Goal: Find specific page/section: Find specific page/section

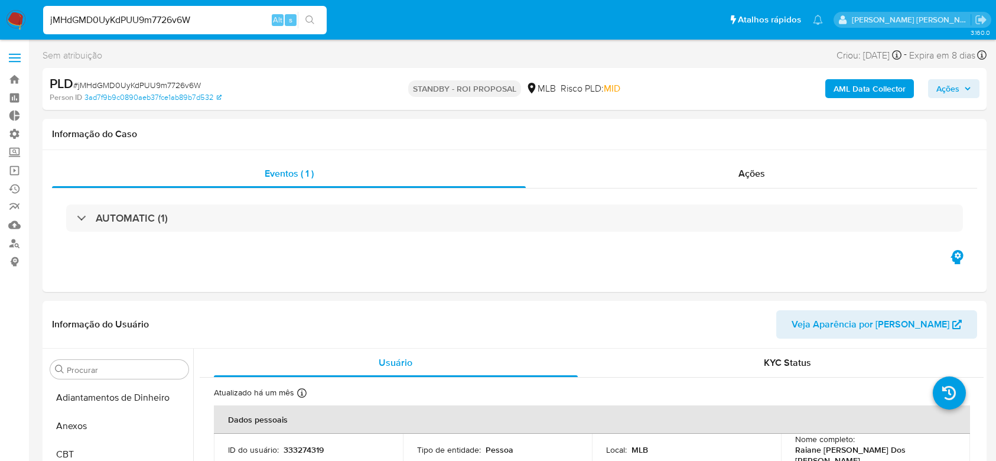
select select "10"
click at [154, 17] on input "jMHdGMD0UyKdPUU9m7726v6W" at bounding box center [184, 19] width 283 height 15
paste input "kVsscnM1TKFoMJGcuWW29xM1"
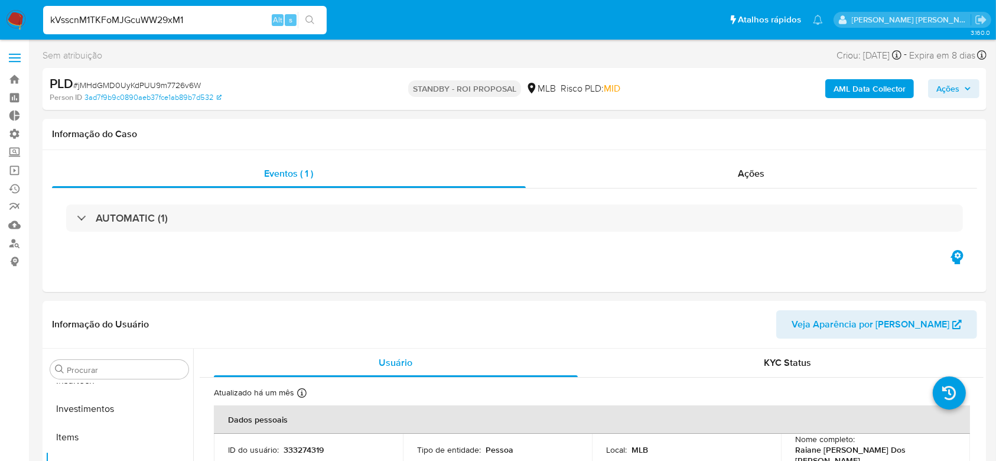
type input "kVsscnM1TKFoMJGcuWW29xM1"
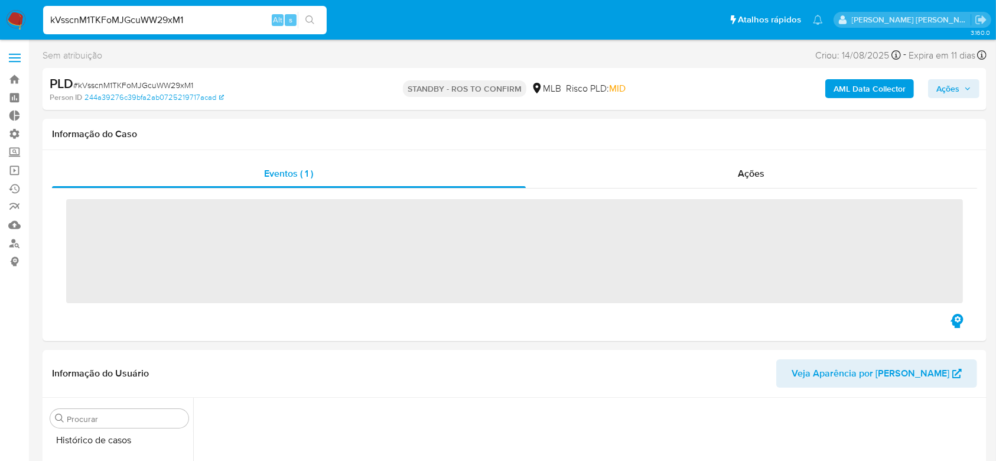
scroll to position [535, 0]
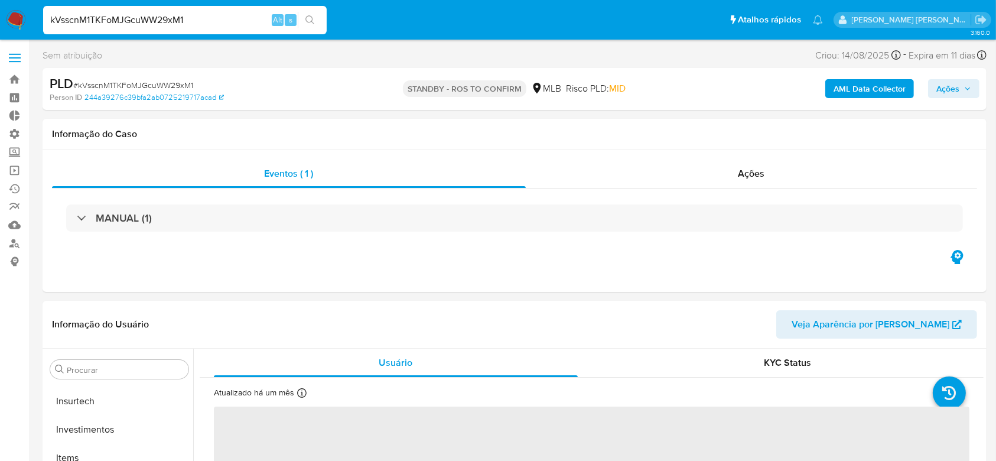
select select "10"
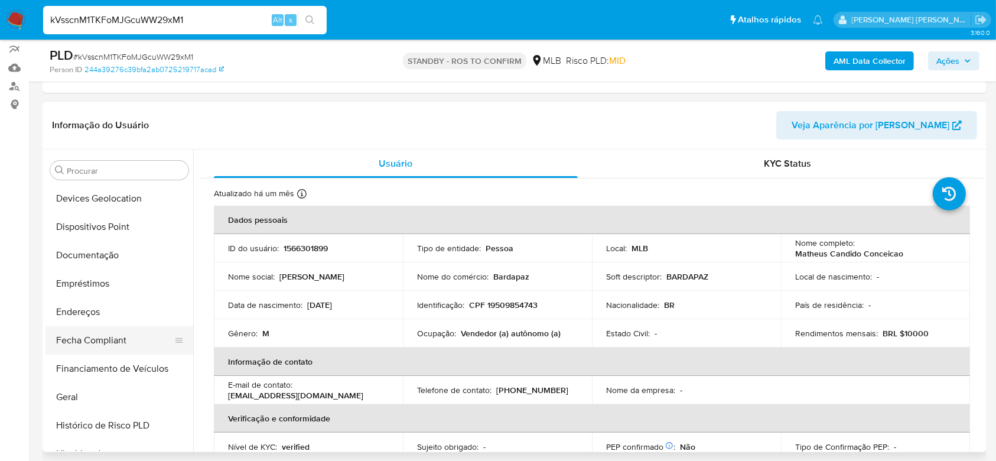
scroll to position [162, 0]
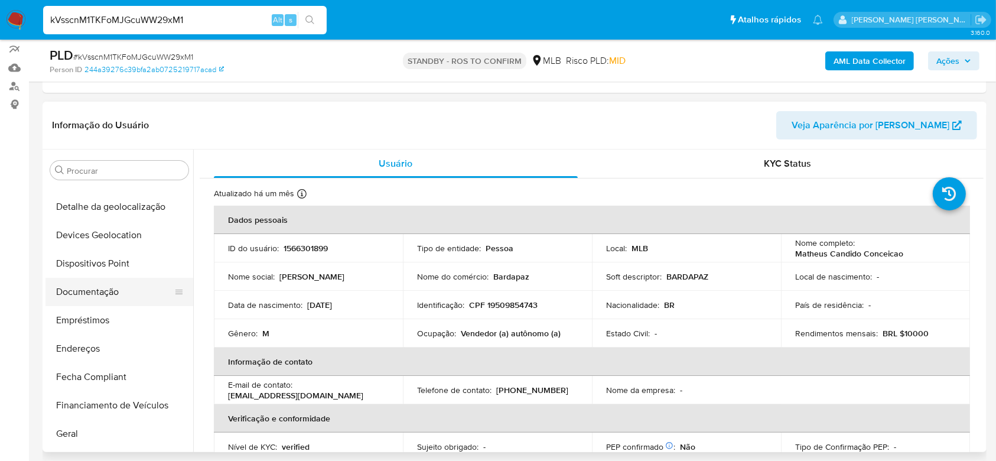
click at [102, 291] on button "Documentação" at bounding box center [114, 292] width 138 height 28
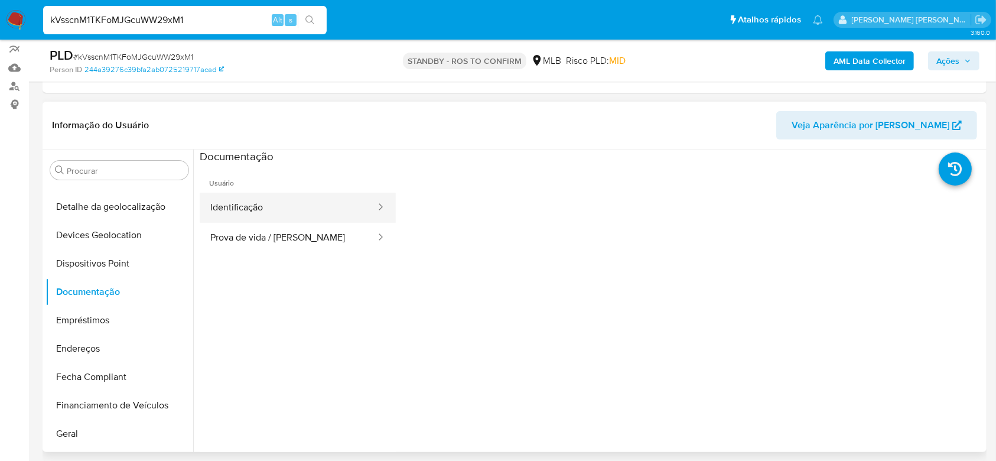
click at [268, 206] on button "Identificação" at bounding box center [288, 208] width 177 height 30
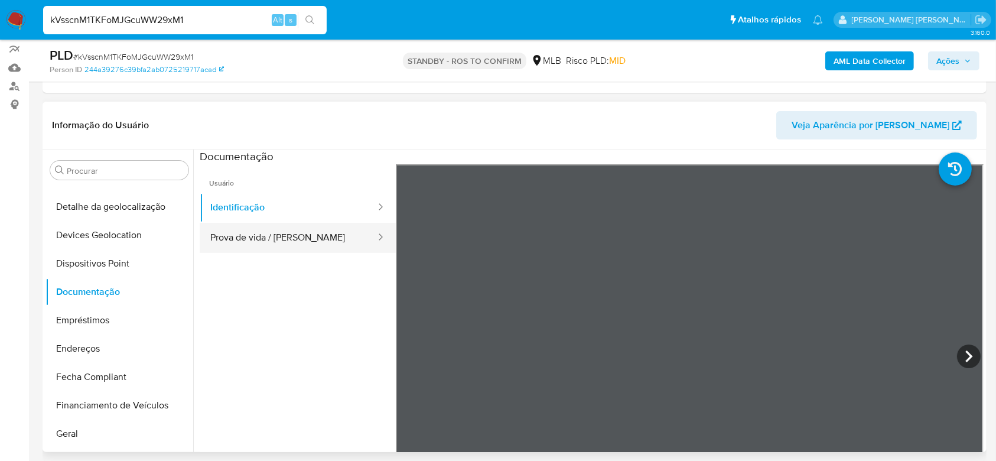
click at [305, 240] on button "Prova de vida / [PERSON_NAME]" at bounding box center [288, 238] width 177 height 30
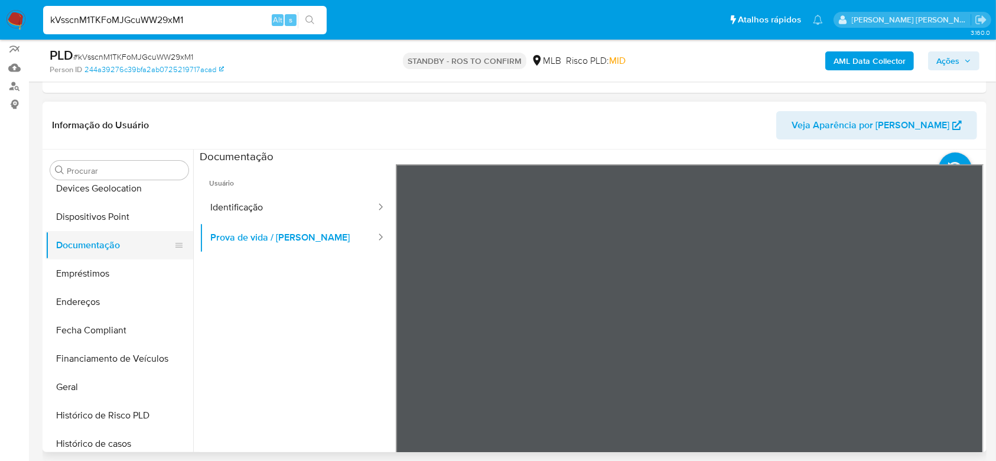
scroll to position [241, 0]
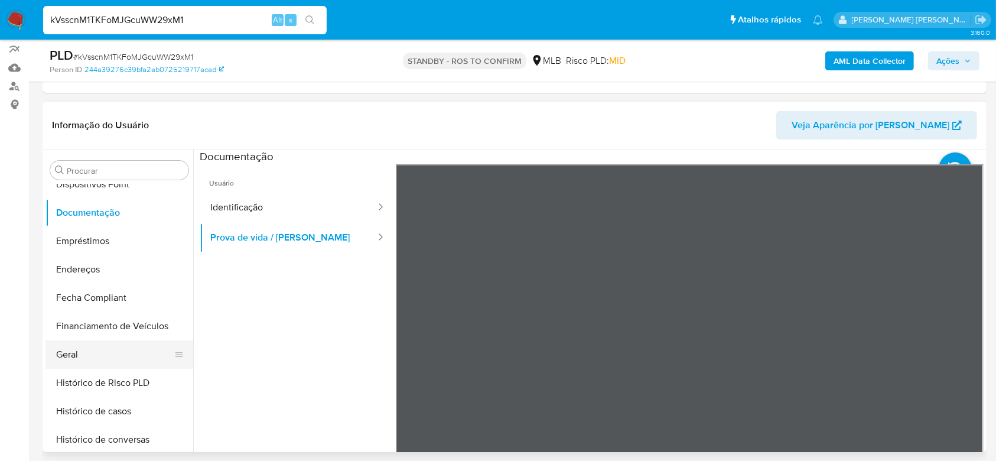
click at [94, 364] on button "Geral" at bounding box center [114, 354] width 138 height 28
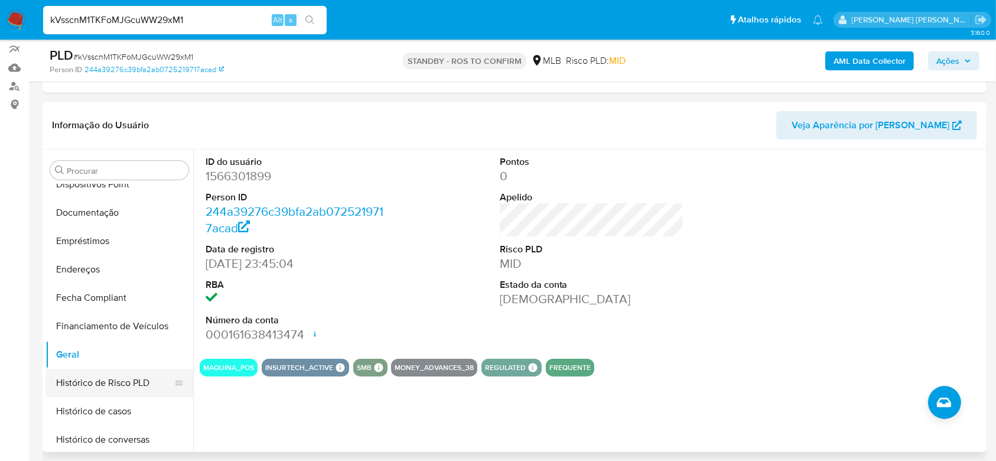
scroll to position [320, 0]
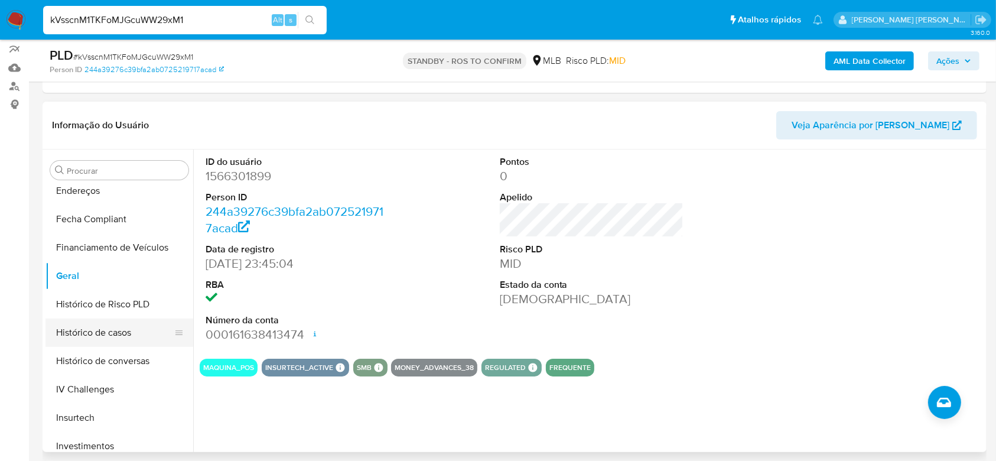
click at [82, 338] on button "Histórico de casos" at bounding box center [114, 332] width 138 height 28
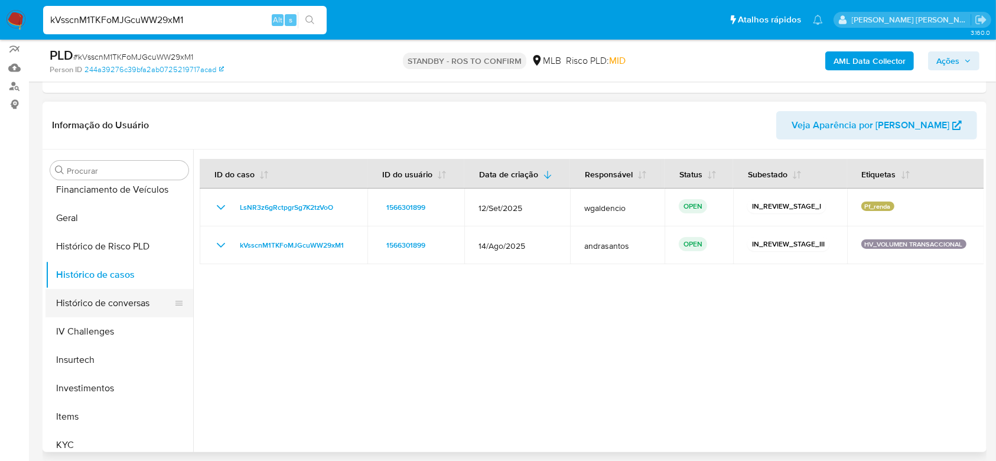
scroll to position [398, 0]
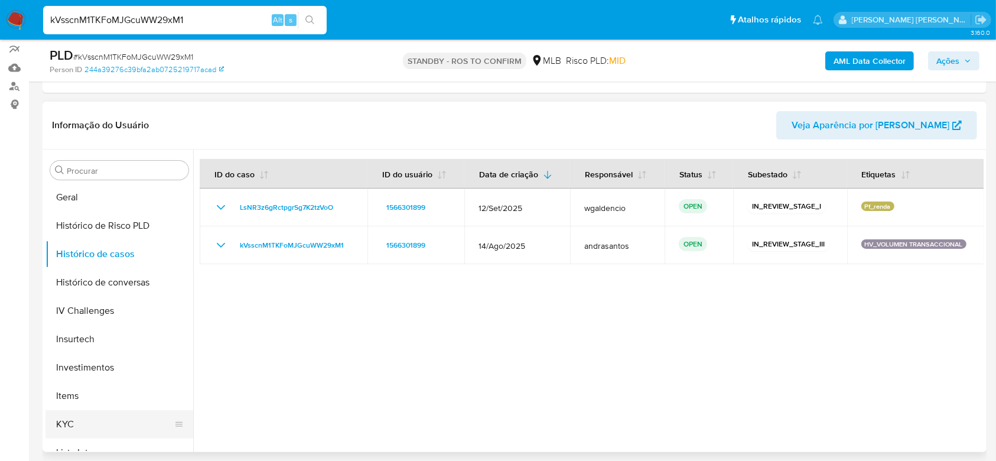
click at [94, 419] on button "KYC" at bounding box center [114, 424] width 138 height 28
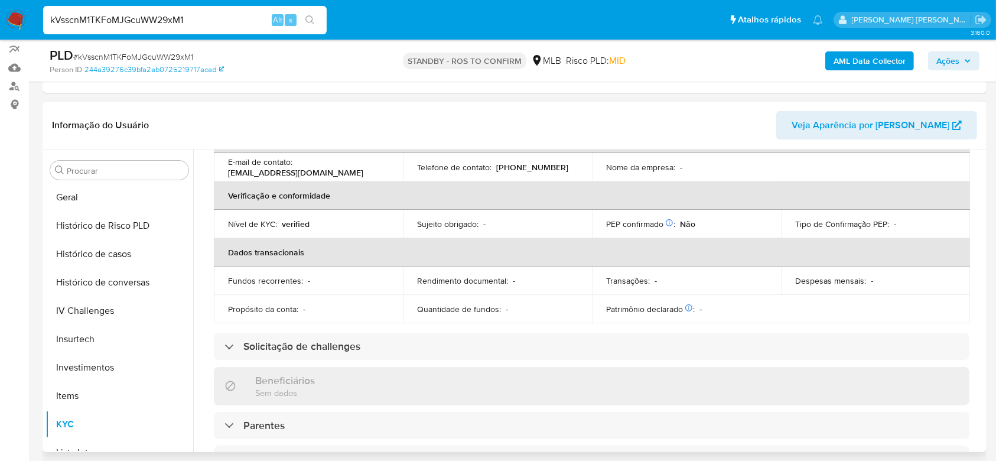
scroll to position [109, 0]
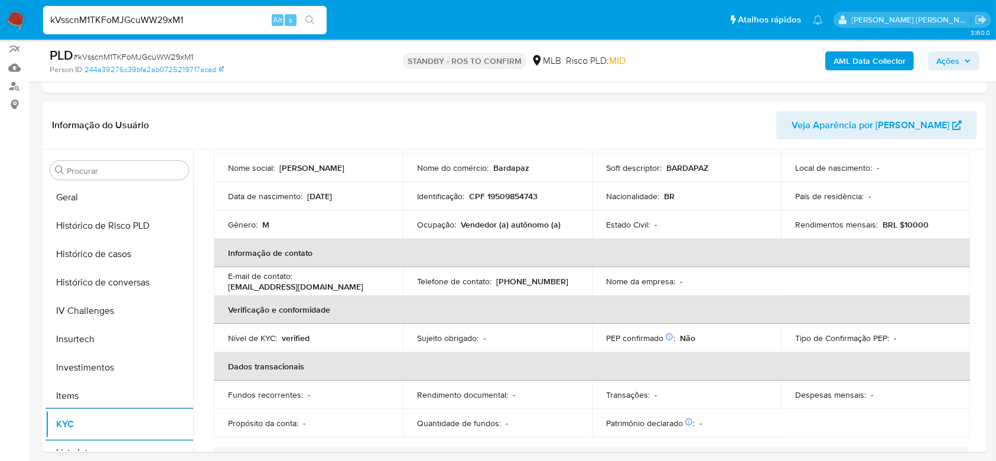
click at [138, 22] on input "kVsscnM1TKFoMJGcuWW29xM1" at bounding box center [184, 19] width 283 height 15
paste input "mLboHY3qhTQ8apVVawfkLfWJ"
type input "mLboHY3qhTQ8apVVawfkLfWJ"
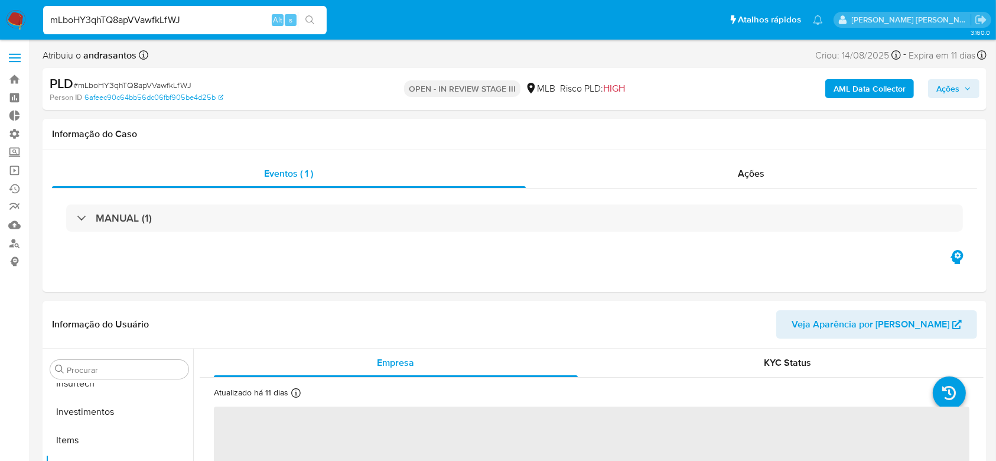
scroll to position [556, 0]
select select "10"
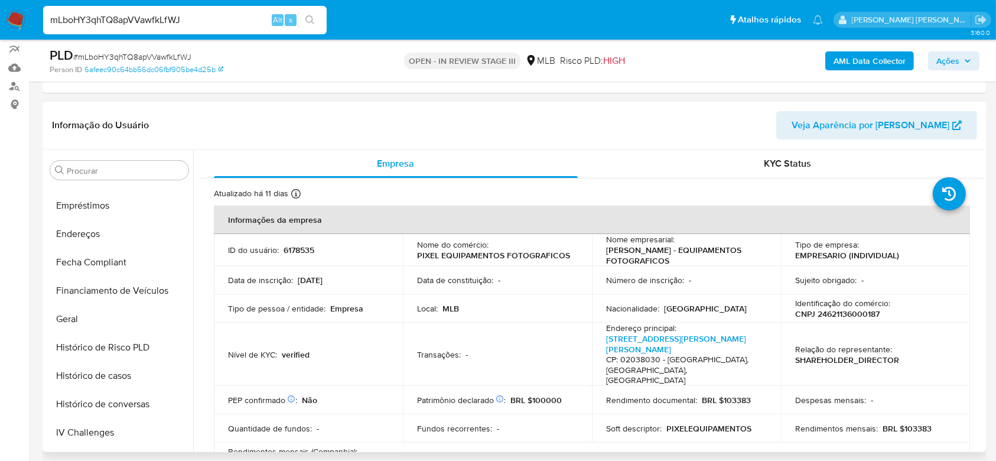
scroll to position [241, 0]
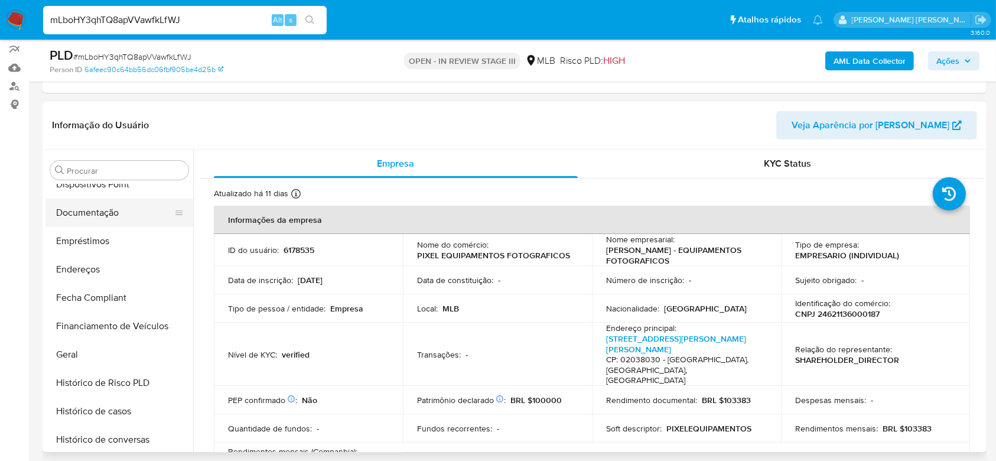
click at [122, 220] on button "Documentação" at bounding box center [114, 212] width 138 height 28
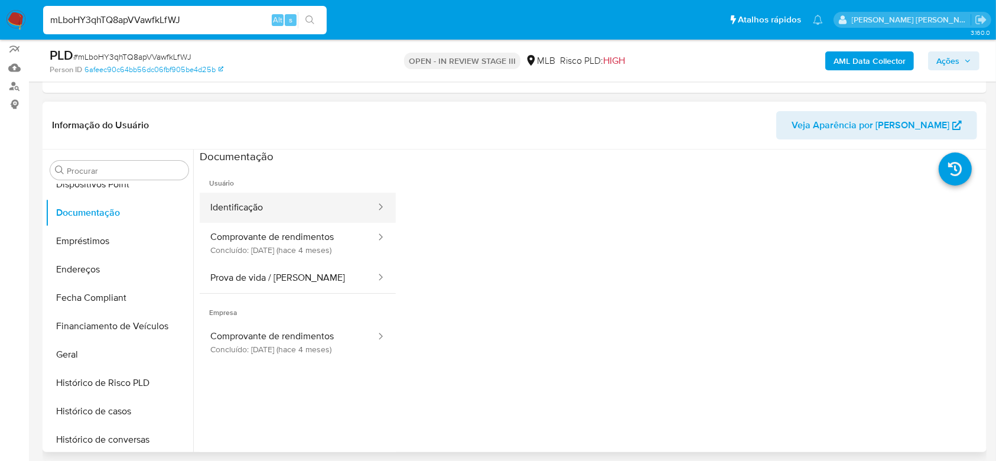
click at [286, 211] on button "Identificação" at bounding box center [288, 208] width 177 height 30
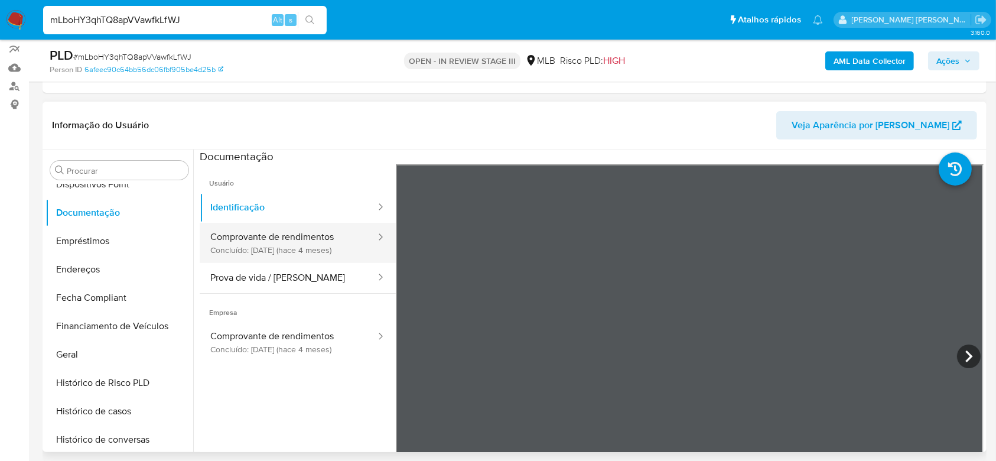
click at [301, 246] on button "Comprovante de rendimentos Concluído: 31/05/2025 (hace 4 meses)" at bounding box center [288, 243] width 177 height 40
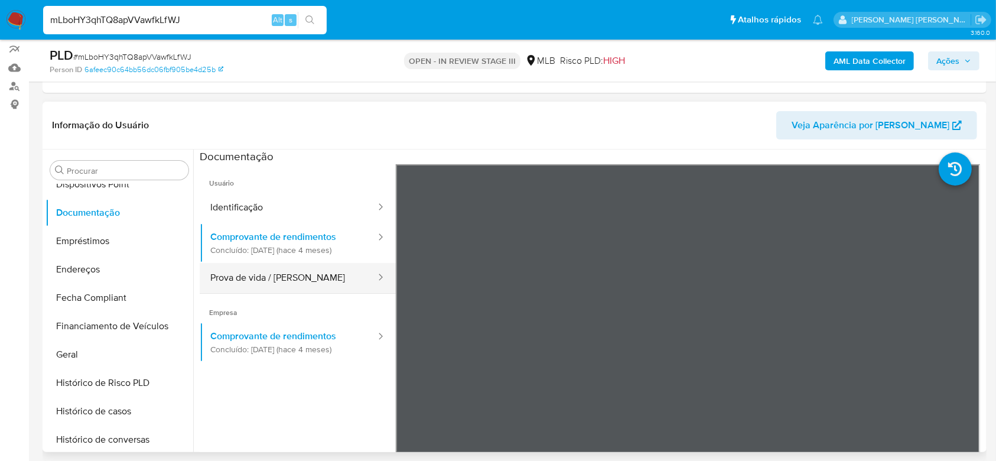
click at [266, 275] on button "Prova de vida / [PERSON_NAME]" at bounding box center [288, 278] width 177 height 30
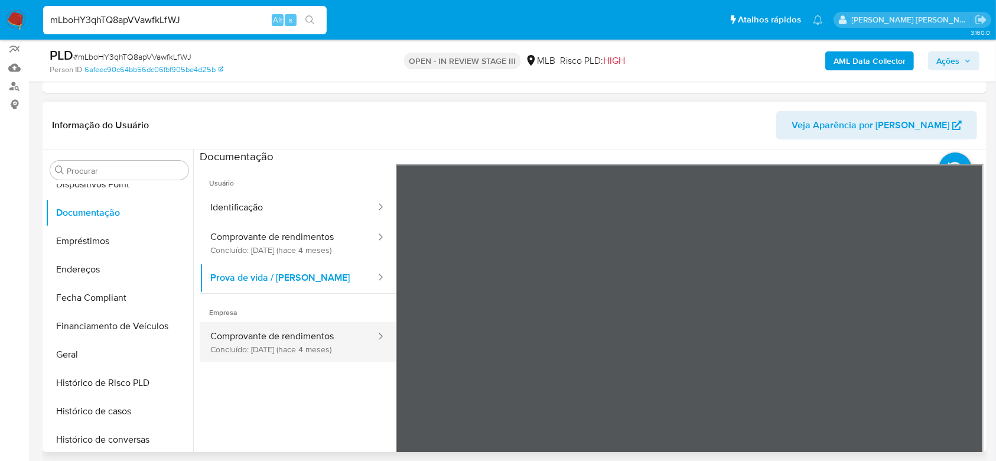
click at [300, 327] on button "Comprovante de rendimentos Concluído: 31/05/2025 (hace 4 meses)" at bounding box center [288, 342] width 177 height 40
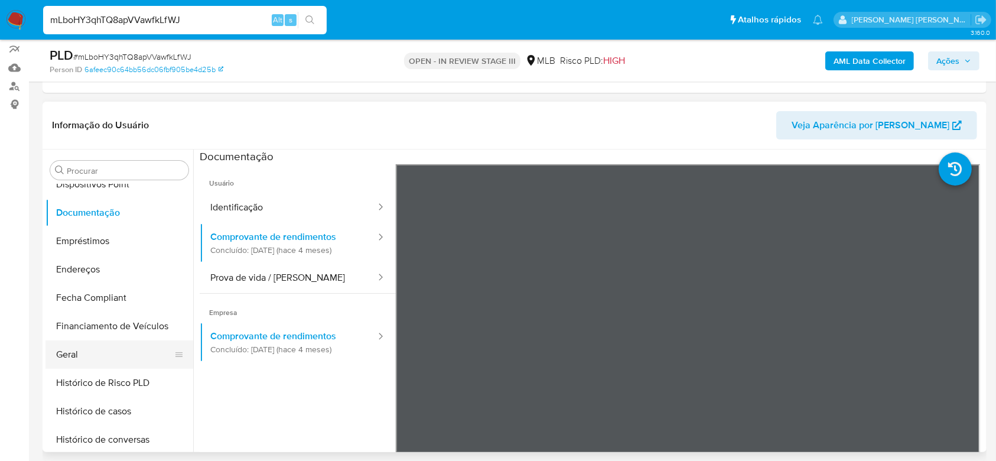
click at [85, 347] on button "Geral" at bounding box center [114, 354] width 138 height 28
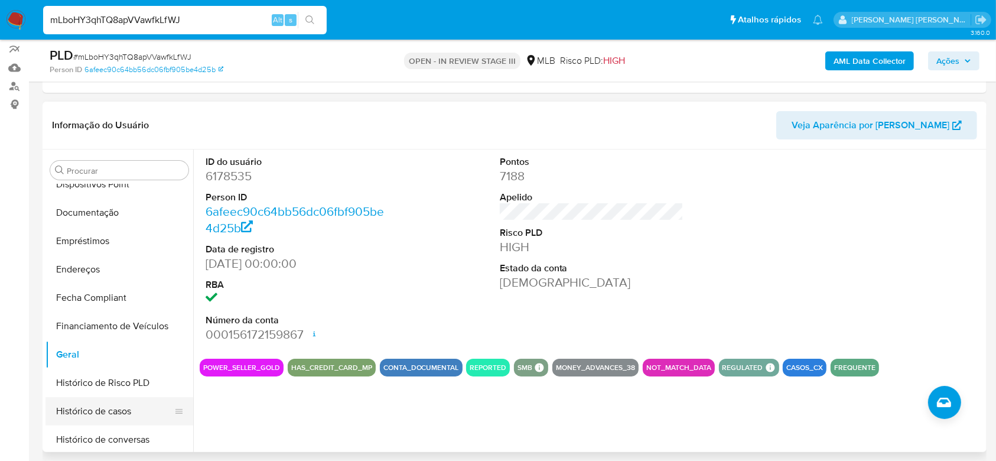
click at [122, 415] on button "Histórico de casos" at bounding box center [114, 411] width 138 height 28
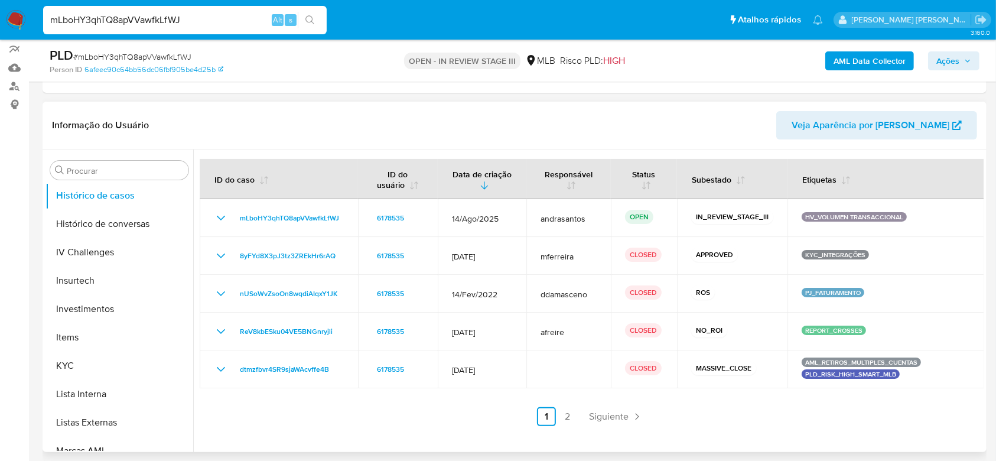
scroll to position [477, 0]
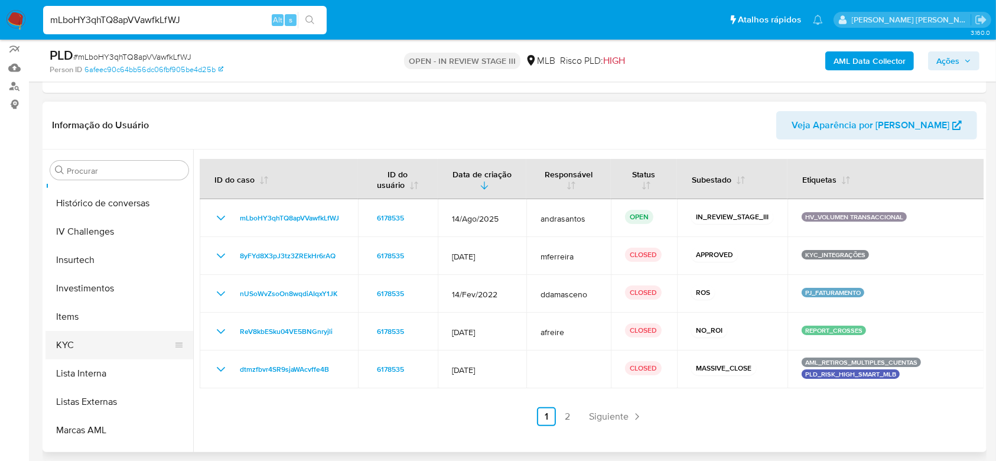
click at [95, 343] on button "KYC" at bounding box center [114, 345] width 138 height 28
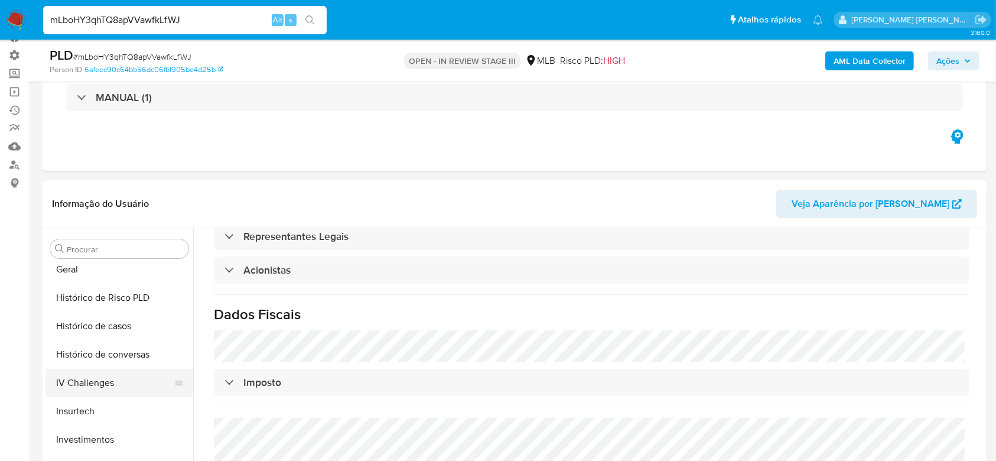
scroll to position [241, 0]
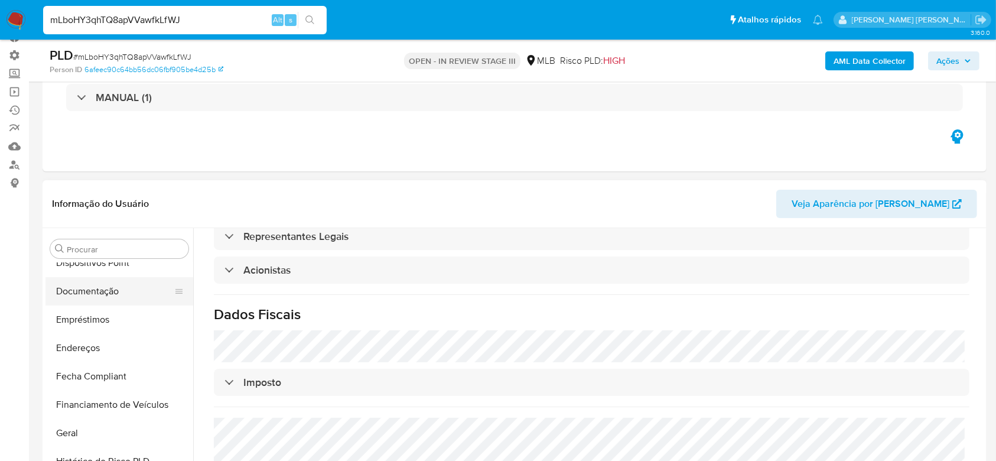
click at [86, 281] on button "Documentação" at bounding box center [114, 291] width 138 height 28
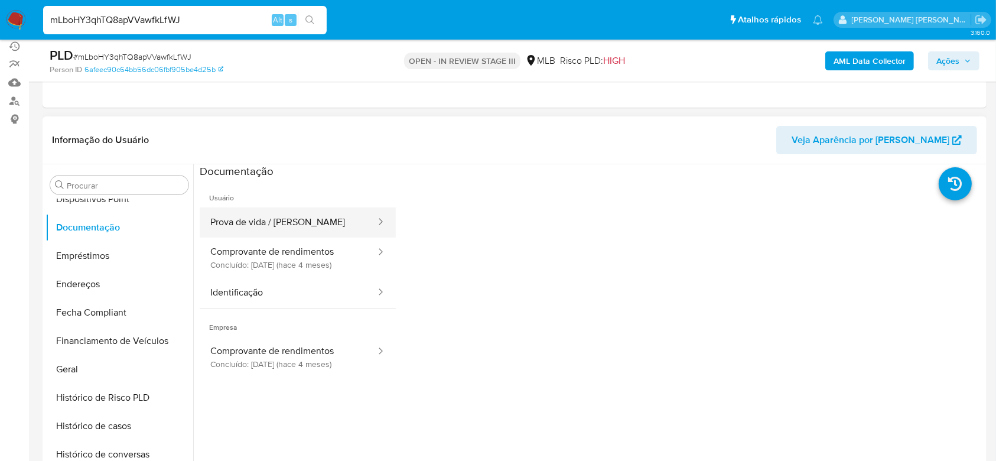
scroll to position [157, 0]
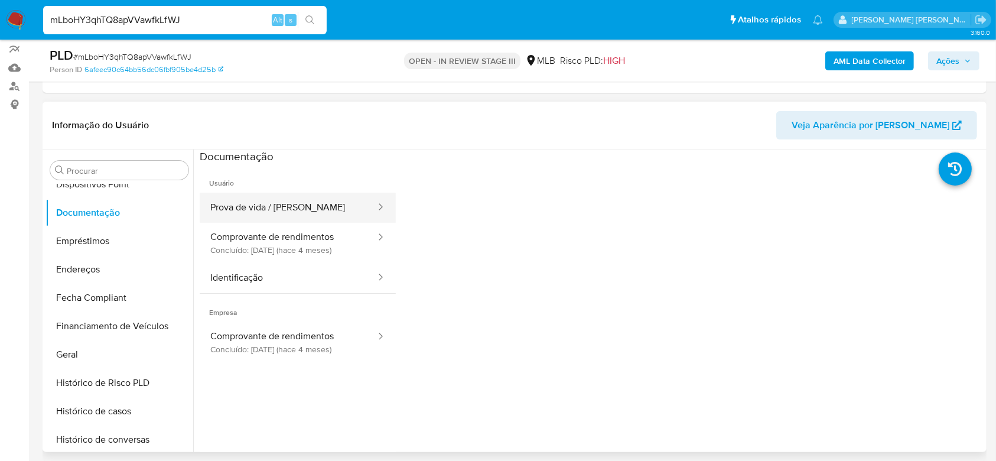
click at [292, 205] on button "Prova de vida / [PERSON_NAME]" at bounding box center [288, 208] width 177 height 30
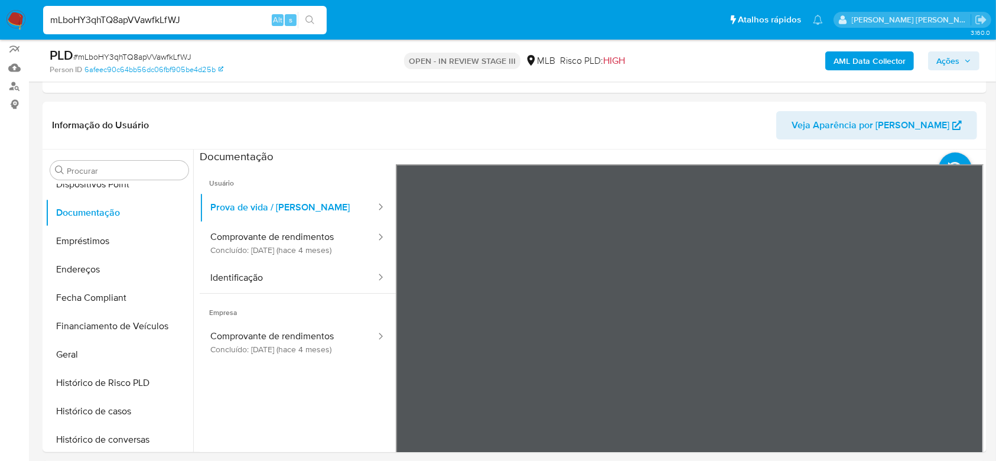
click at [122, 18] on input "mLboHY3qhTQ8apVVawfkLfWJ" at bounding box center [184, 19] width 283 height 15
paste input "OkoQEiq93Dn79v188PV1fwFQ"
type input "OkoQEiq93Dn79v188PV1fwFQ"
click at [308, 24] on icon "search-icon" at bounding box center [309, 19] width 9 height 9
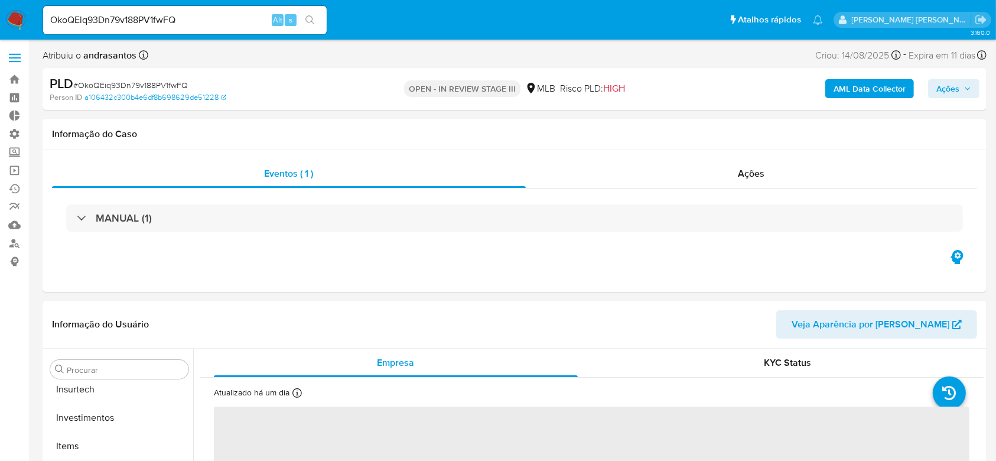
scroll to position [556, 0]
select select "10"
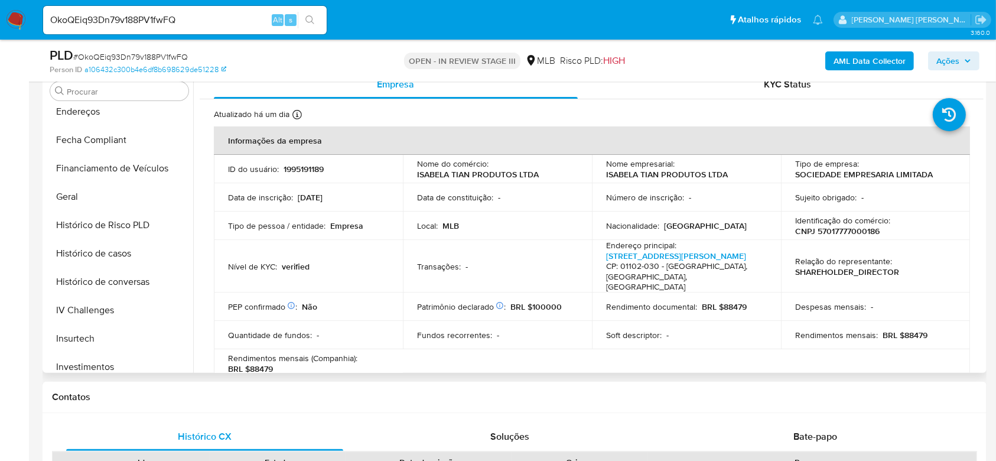
scroll to position [241, 0]
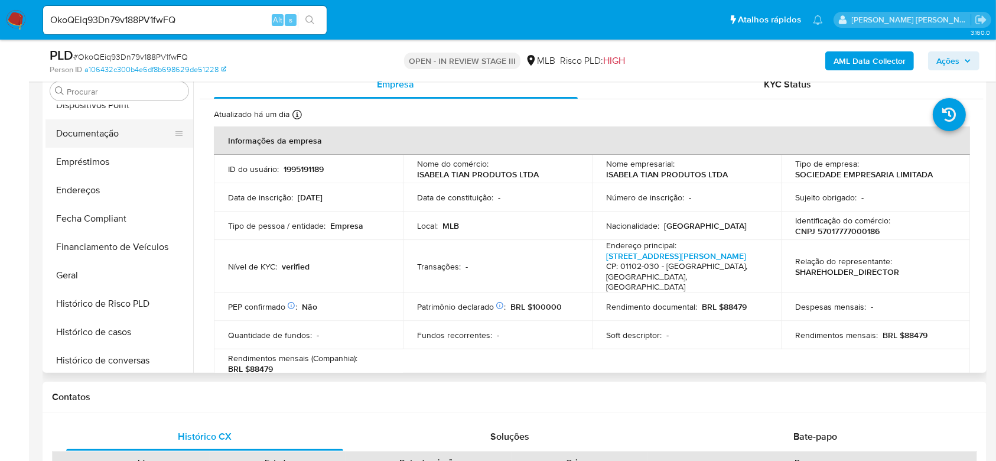
click at [109, 137] on button "Documentação" at bounding box center [114, 133] width 138 height 28
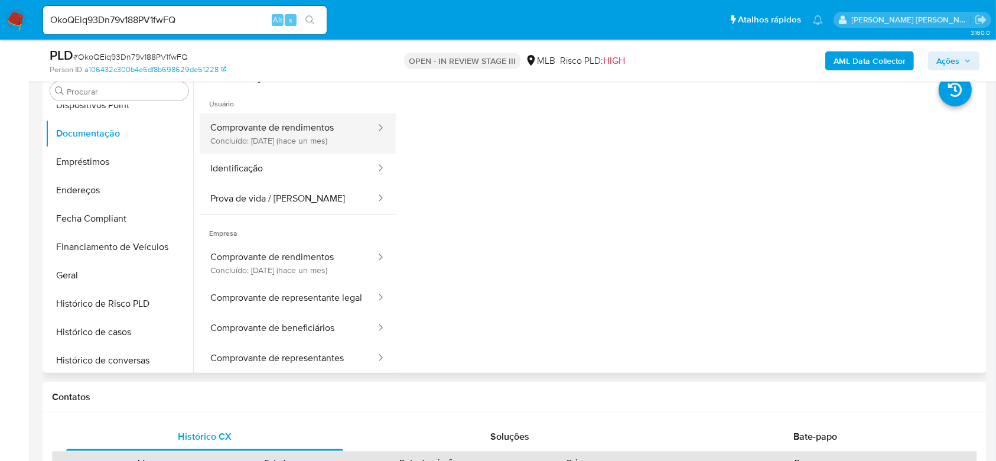
click at [301, 132] on button "Comprovante de rendimentos Concluído: 06/08/2025 (hace un mes)" at bounding box center [288, 133] width 177 height 40
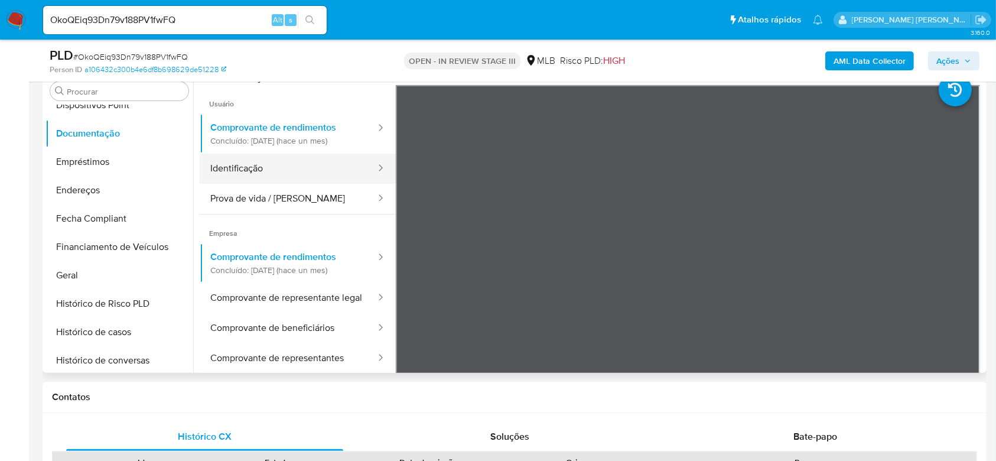
click at [252, 168] on button "Identificação" at bounding box center [288, 169] width 177 height 30
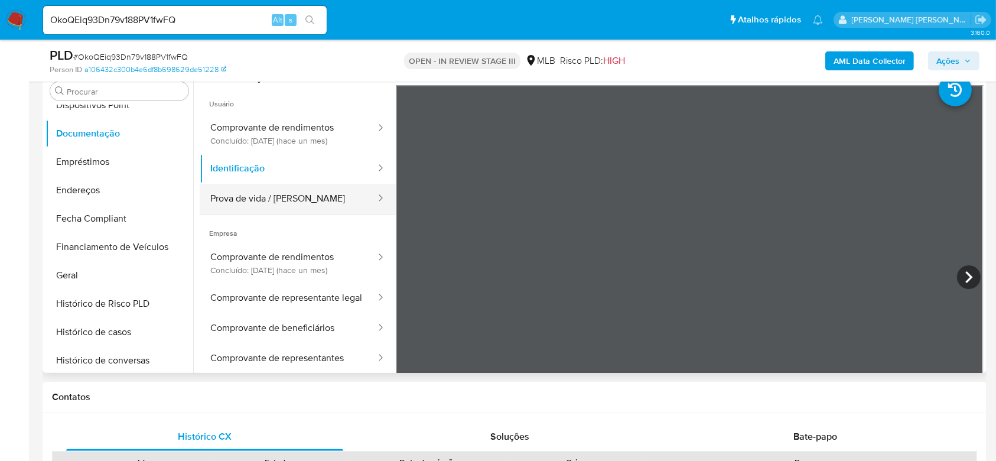
click at [253, 197] on button "Prova de vida / [PERSON_NAME]" at bounding box center [288, 199] width 177 height 30
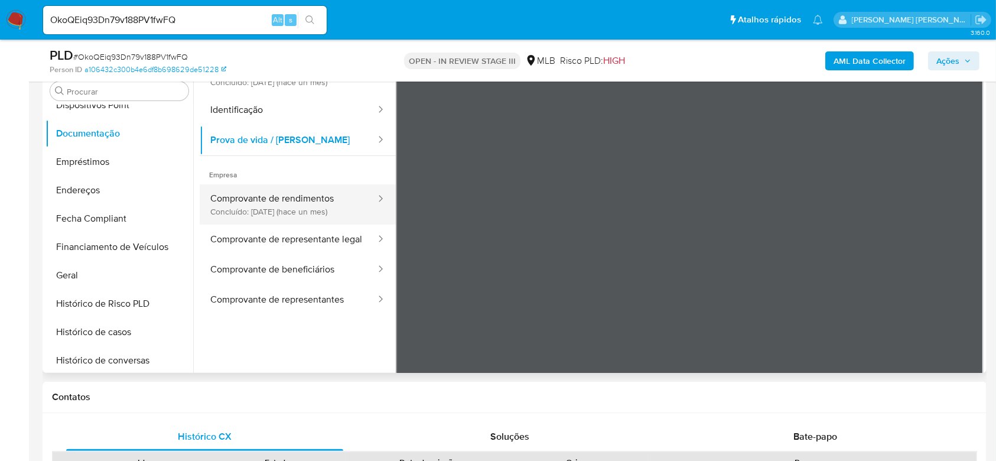
scroll to position [79, 0]
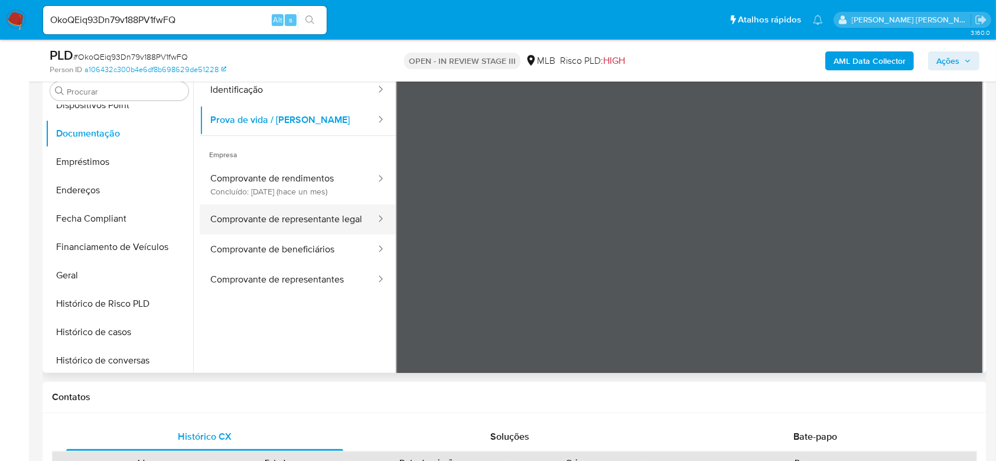
click at [287, 218] on button "Comprovante de representante legal" at bounding box center [288, 219] width 177 height 30
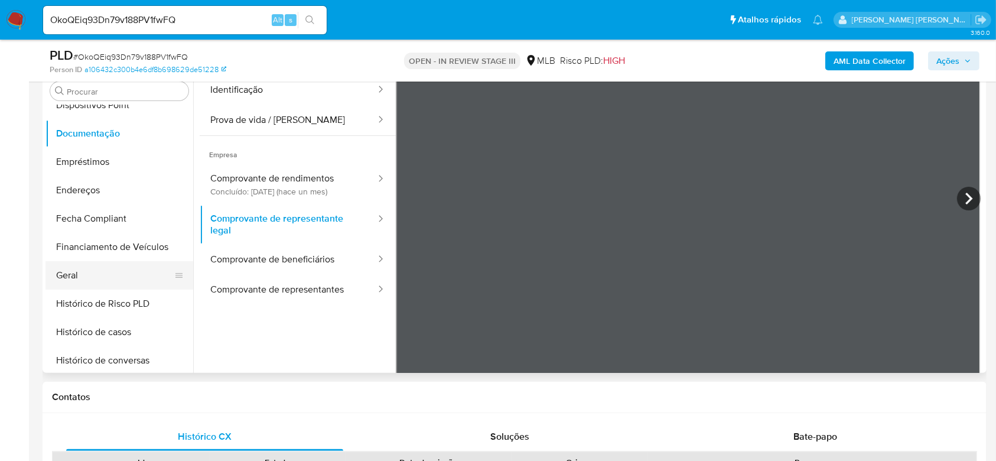
click at [79, 266] on button "Geral" at bounding box center [114, 275] width 138 height 28
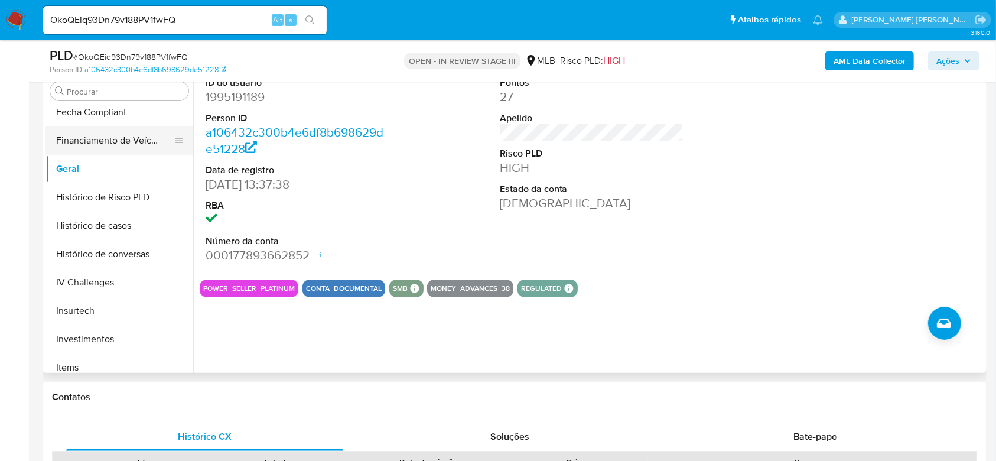
scroll to position [398, 0]
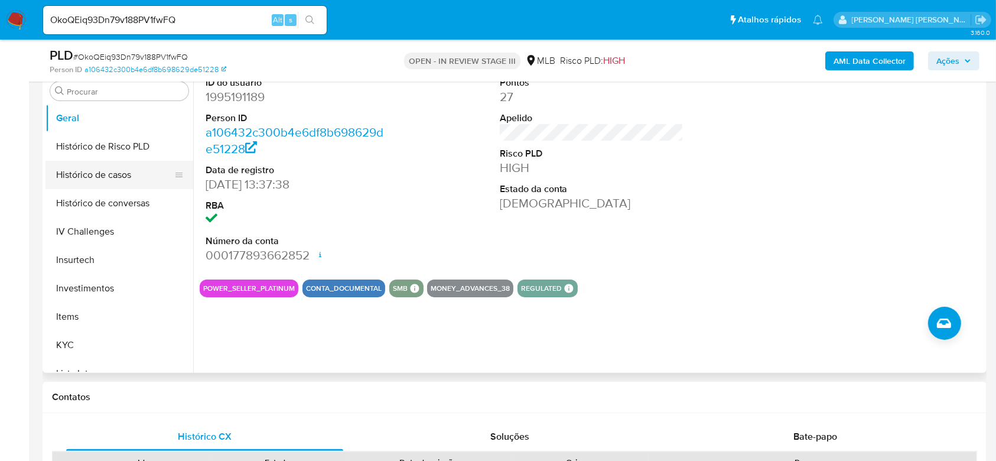
click at [115, 174] on button "Histórico de casos" at bounding box center [114, 175] width 138 height 28
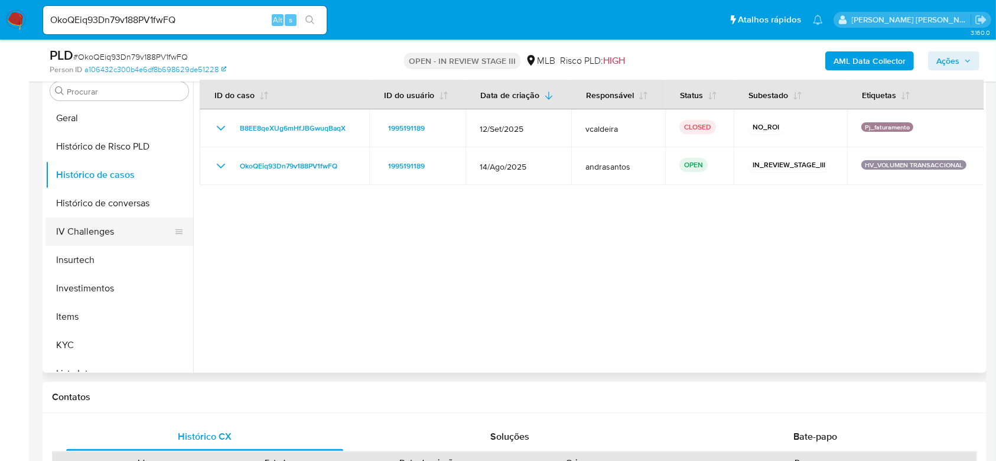
scroll to position [477, 0]
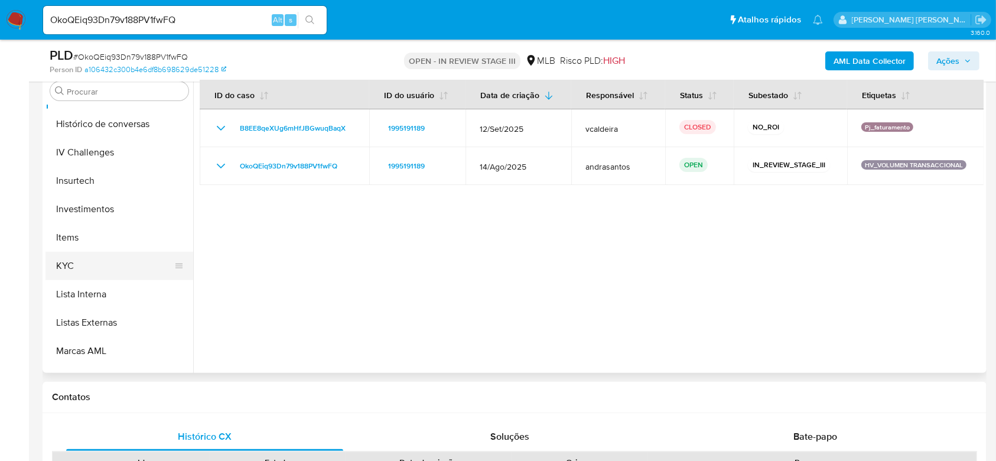
click at [79, 260] on button "KYC" at bounding box center [114, 266] width 138 height 28
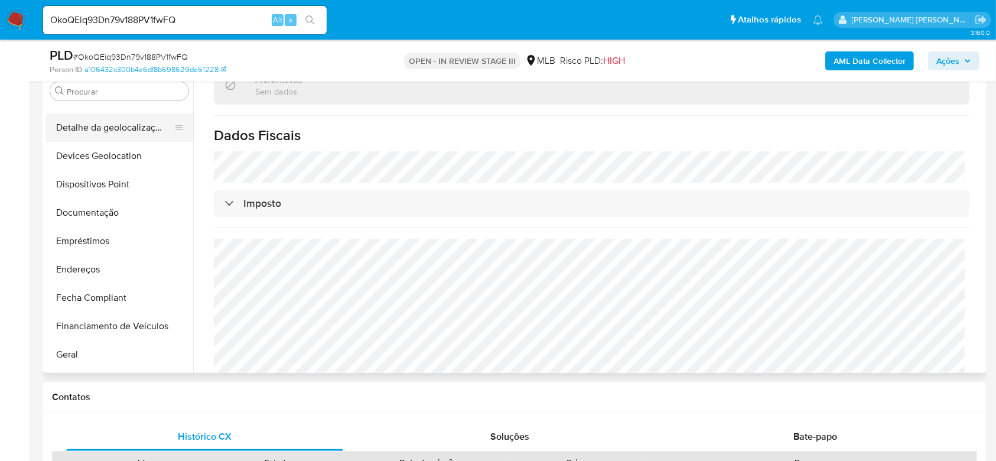
scroll to position [398, 0]
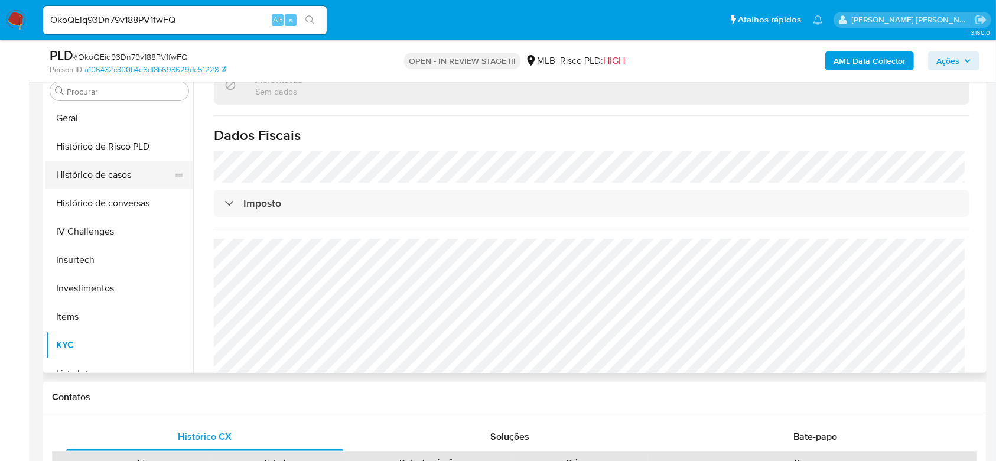
click at [104, 167] on button "Histórico de casos" at bounding box center [114, 175] width 138 height 28
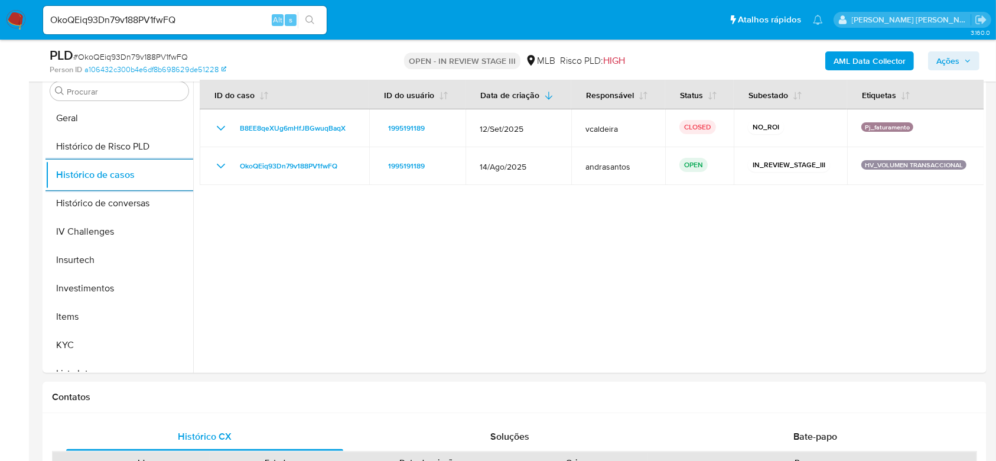
click at [167, 21] on input "OkoQEiq93Dn79v188PV1fwFQ" at bounding box center [184, 19] width 283 height 15
paste input "uux5us8Zuzv6qOtsQgFeV6FL"
type input "uux5us8Zuzv6qOtsQgFeV6FL"
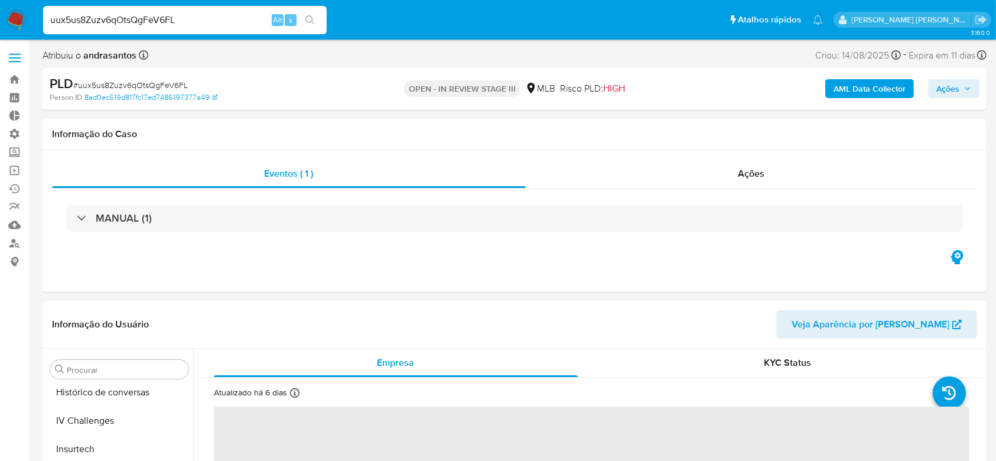
scroll to position [556, 0]
select select "10"
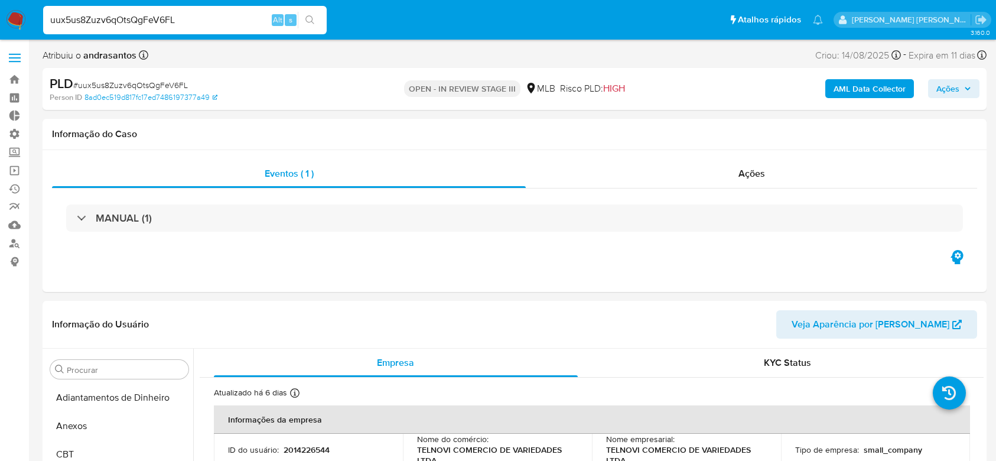
select select "10"
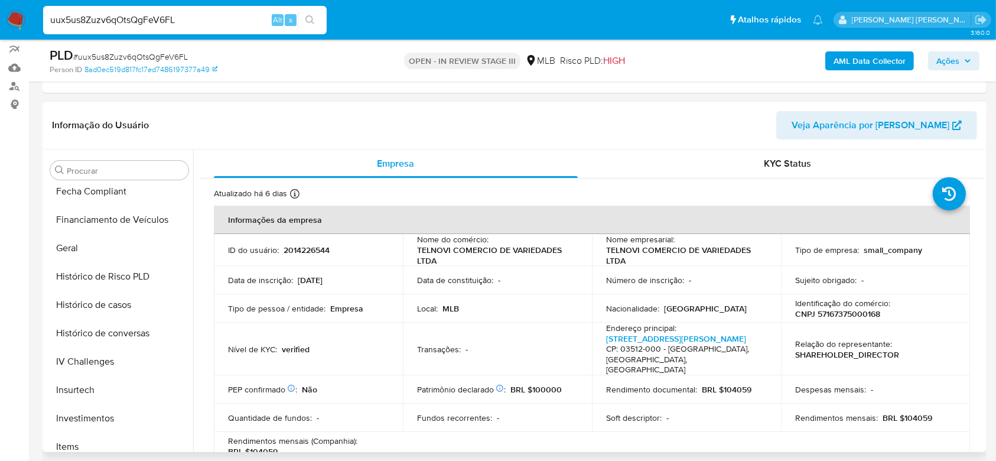
scroll to position [241, 0]
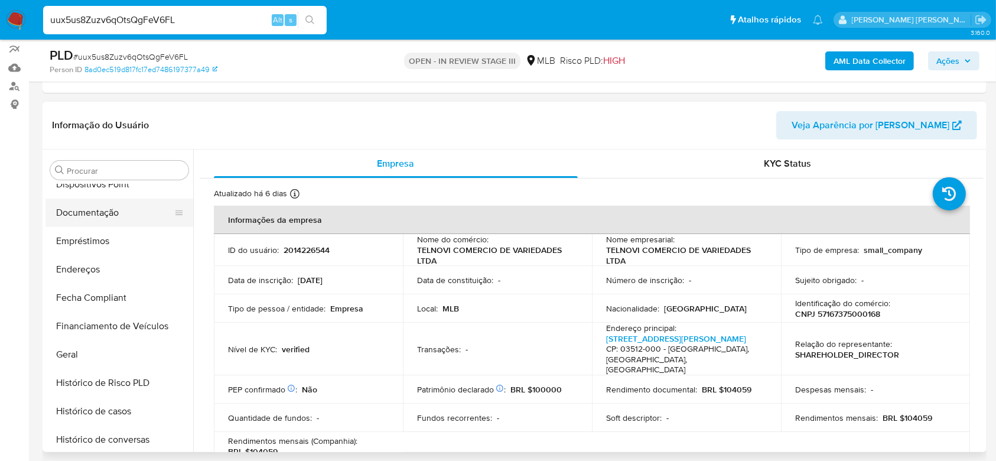
click at [109, 212] on button "Documentação" at bounding box center [114, 212] width 138 height 28
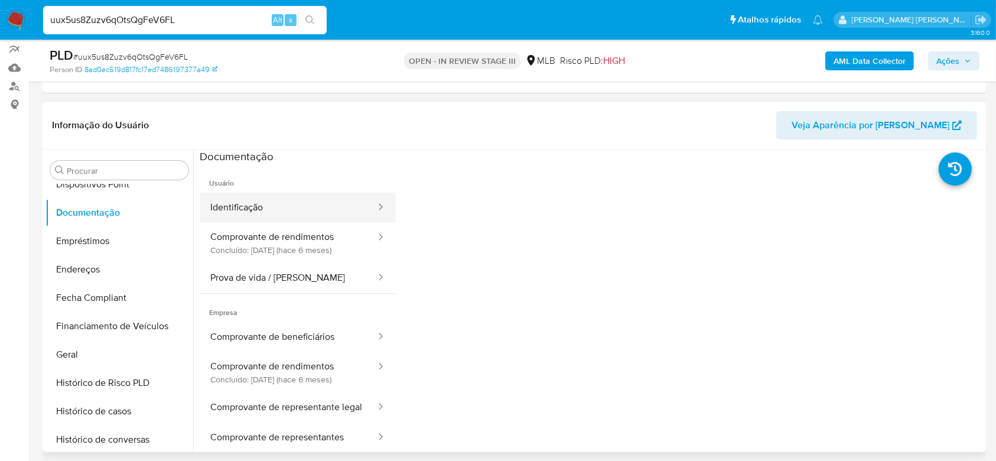
click at [294, 207] on button "Identificação" at bounding box center [288, 208] width 177 height 30
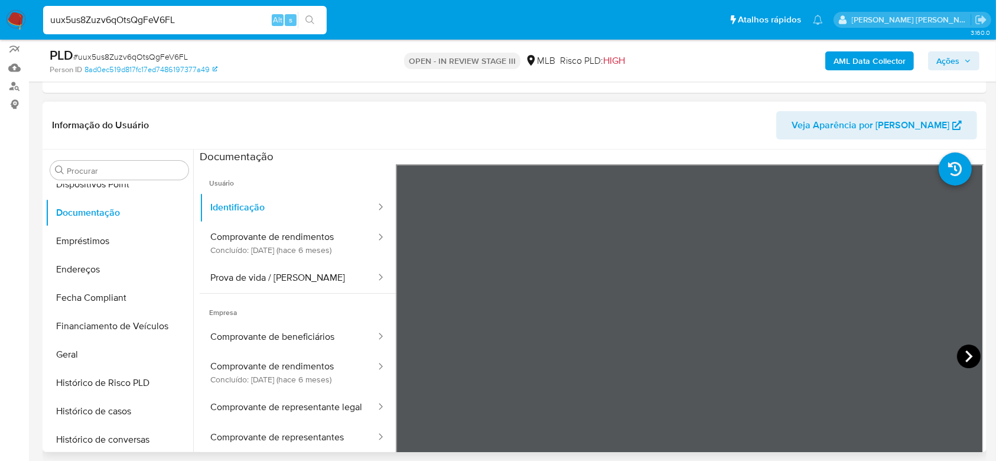
click at [967, 351] on icon at bounding box center [969, 356] width 24 height 24
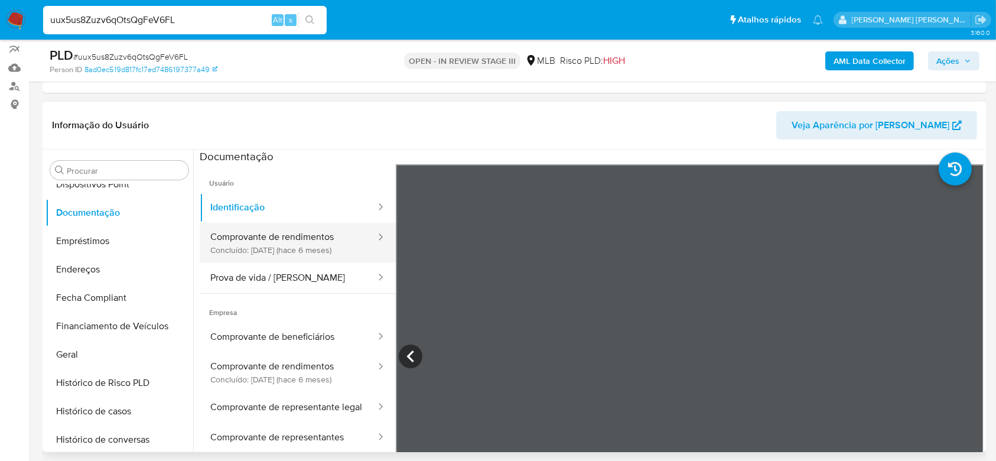
click at [279, 239] on button "Comprovante de rendimentos Concluído: [DATE] (hace 6 meses)" at bounding box center [288, 243] width 177 height 40
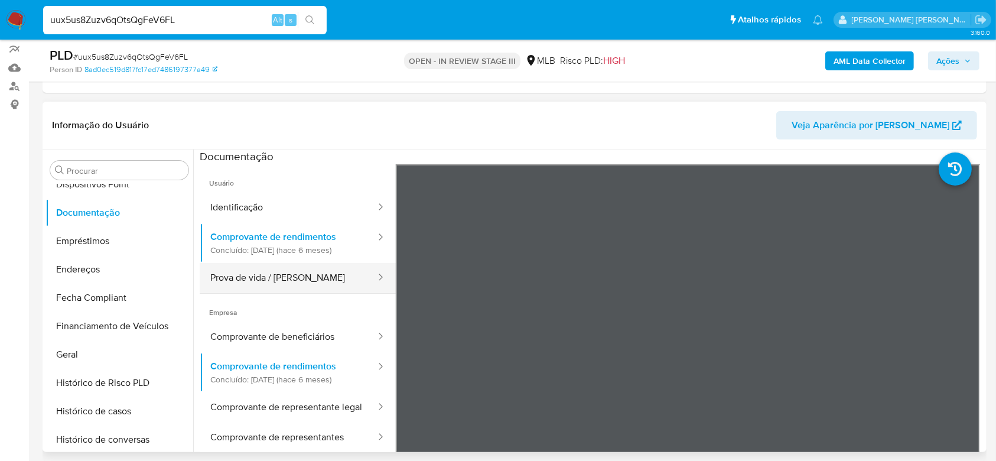
click at [327, 272] on button "Prova de vida / [PERSON_NAME]" at bounding box center [288, 278] width 177 height 30
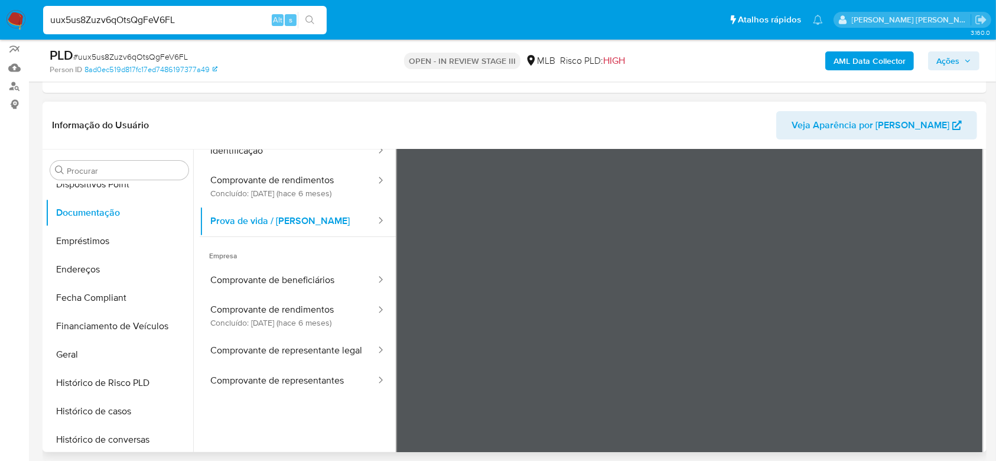
scroll to position [79, 0]
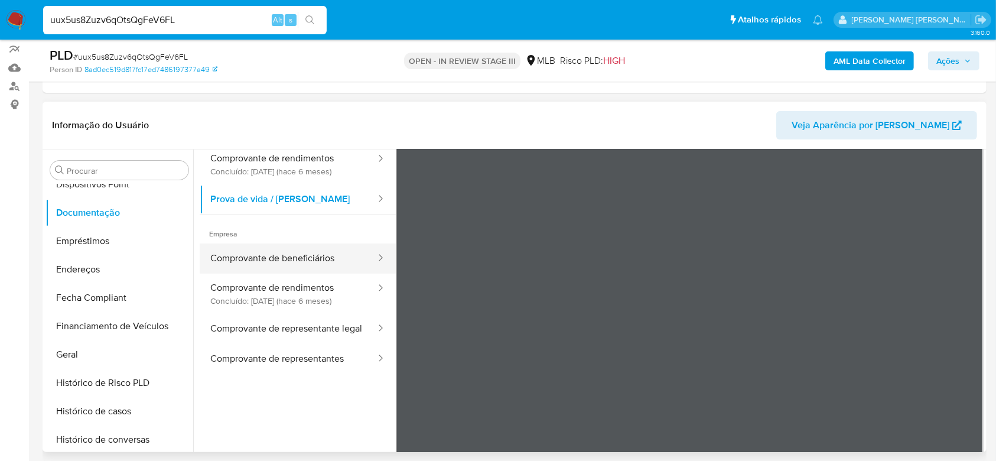
click at [307, 259] on button "Comprovante de beneficiários" at bounding box center [288, 258] width 177 height 30
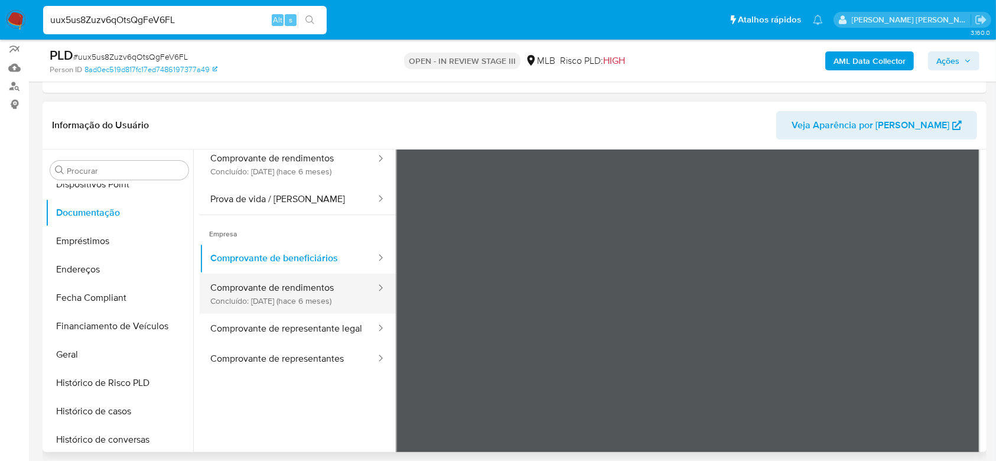
click at [302, 299] on button "Comprovante de rendimentos Concluído: [DATE] (hace 6 meses)" at bounding box center [288, 293] width 177 height 40
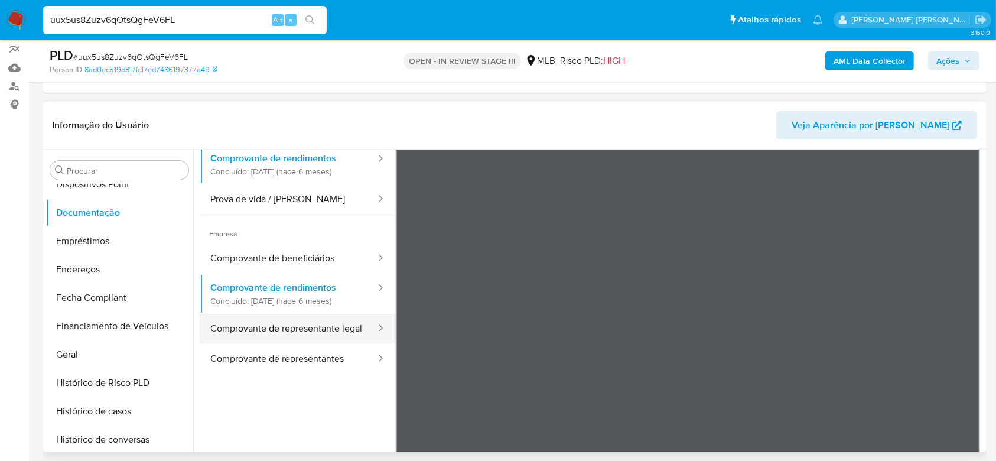
click at [294, 324] on button "Comprovante de representante legal" at bounding box center [288, 329] width 177 height 30
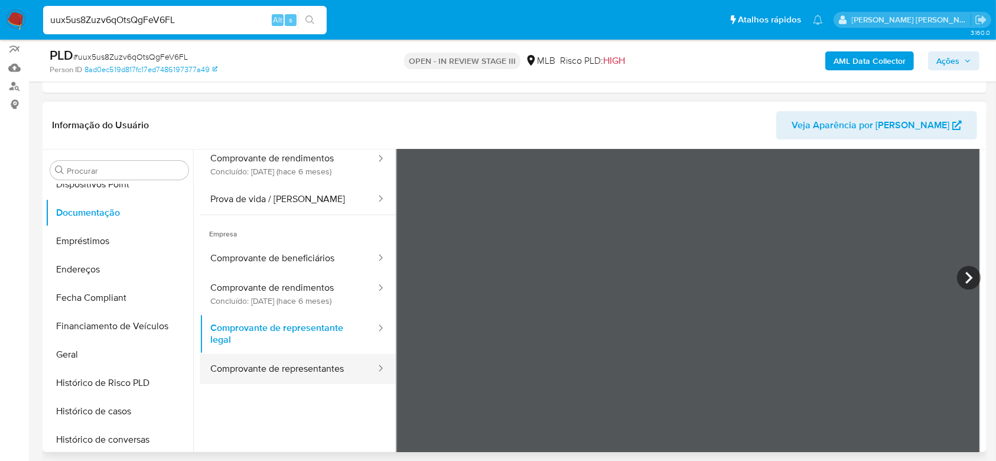
click at [326, 362] on button "Comprovante de representantes" at bounding box center [288, 369] width 177 height 30
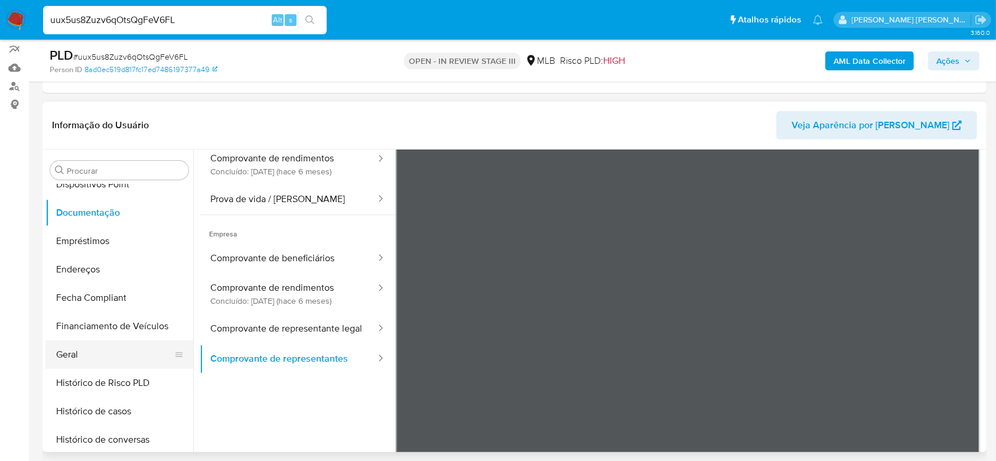
click at [76, 352] on button "Geral" at bounding box center [114, 354] width 138 height 28
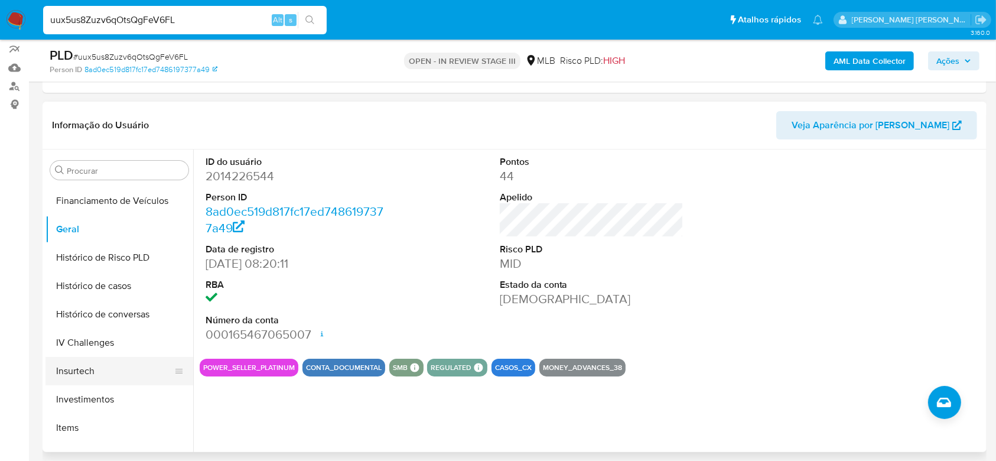
scroll to position [398, 0]
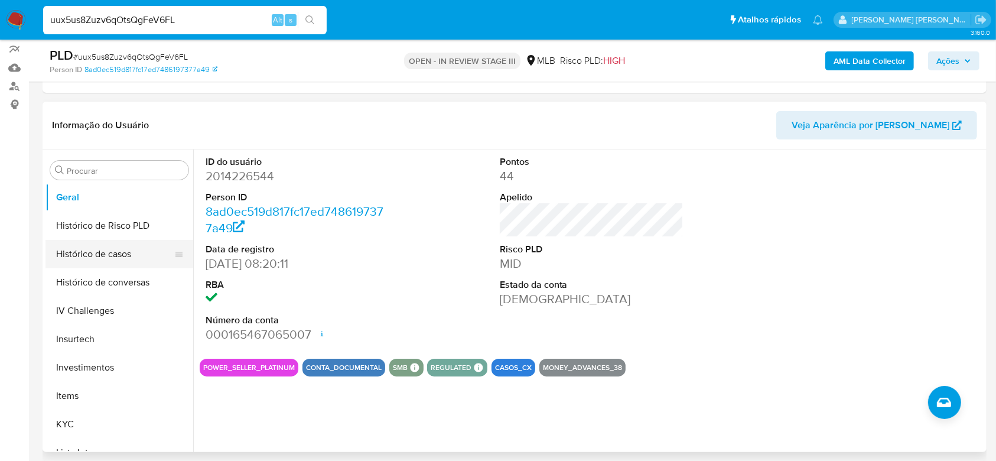
click at [89, 248] on button "Histórico de casos" at bounding box center [114, 254] width 138 height 28
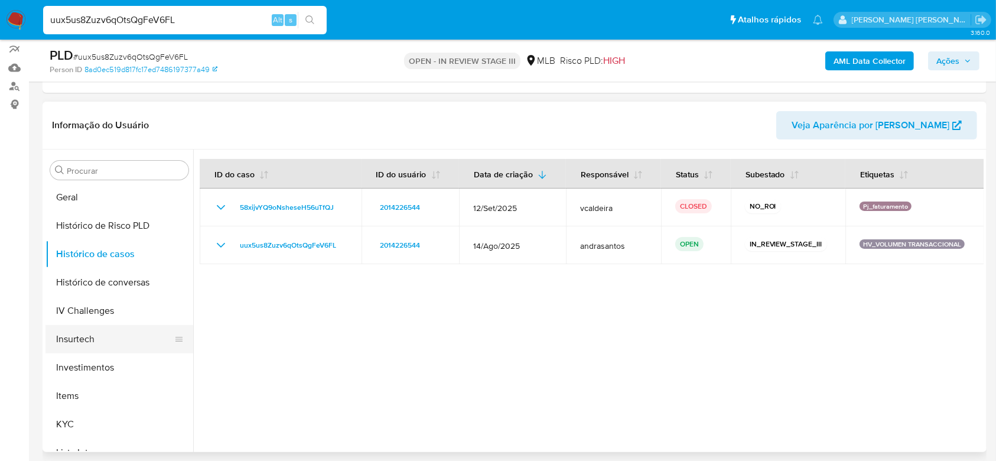
scroll to position [477, 0]
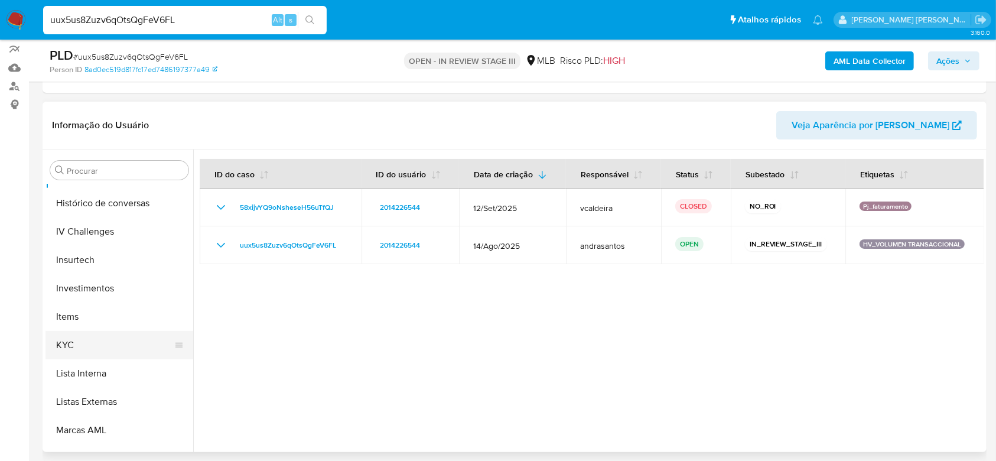
click at [91, 338] on button "KYC" at bounding box center [114, 345] width 138 height 28
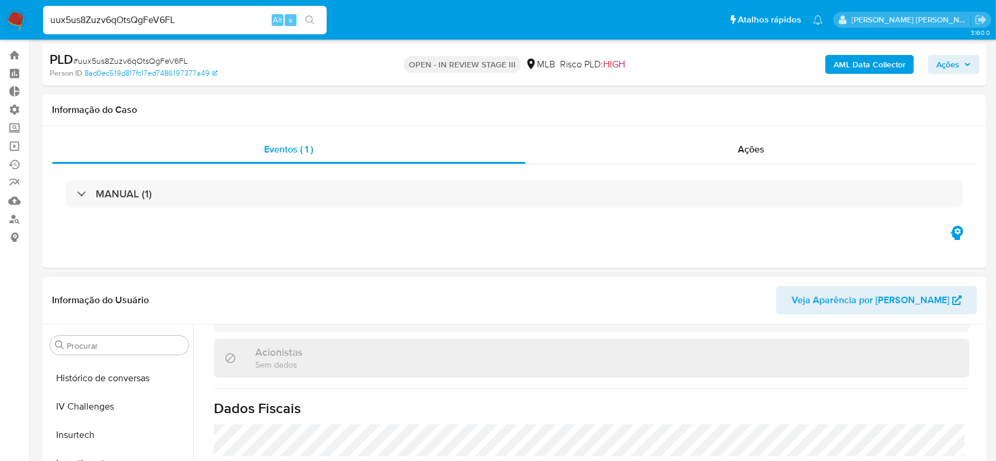
scroll to position [0, 0]
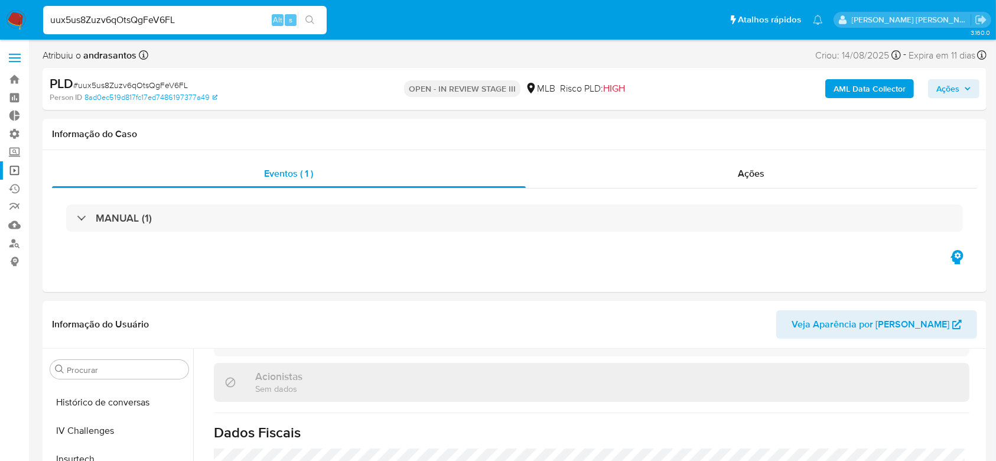
click at [15, 174] on link "Operações em massa" at bounding box center [70, 170] width 141 height 18
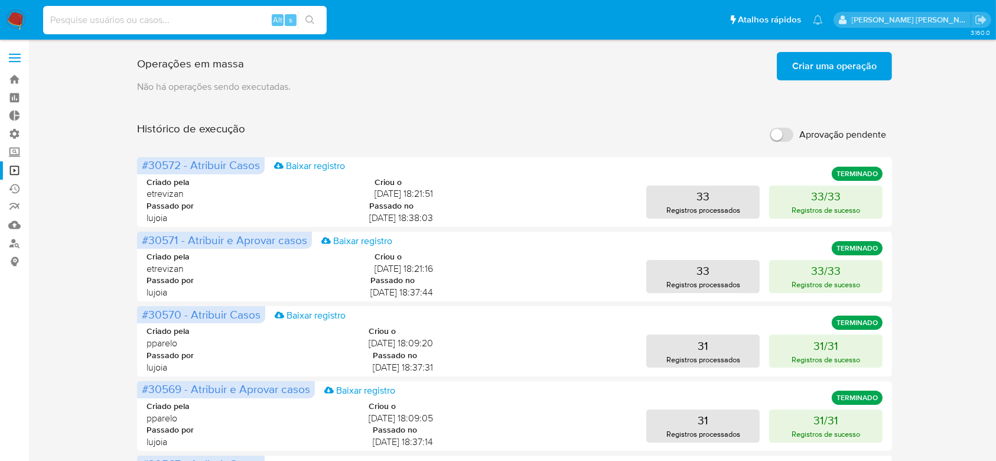
click at [201, 21] on input at bounding box center [184, 19] width 283 height 15
